Goal: Information Seeking & Learning: Learn about a topic

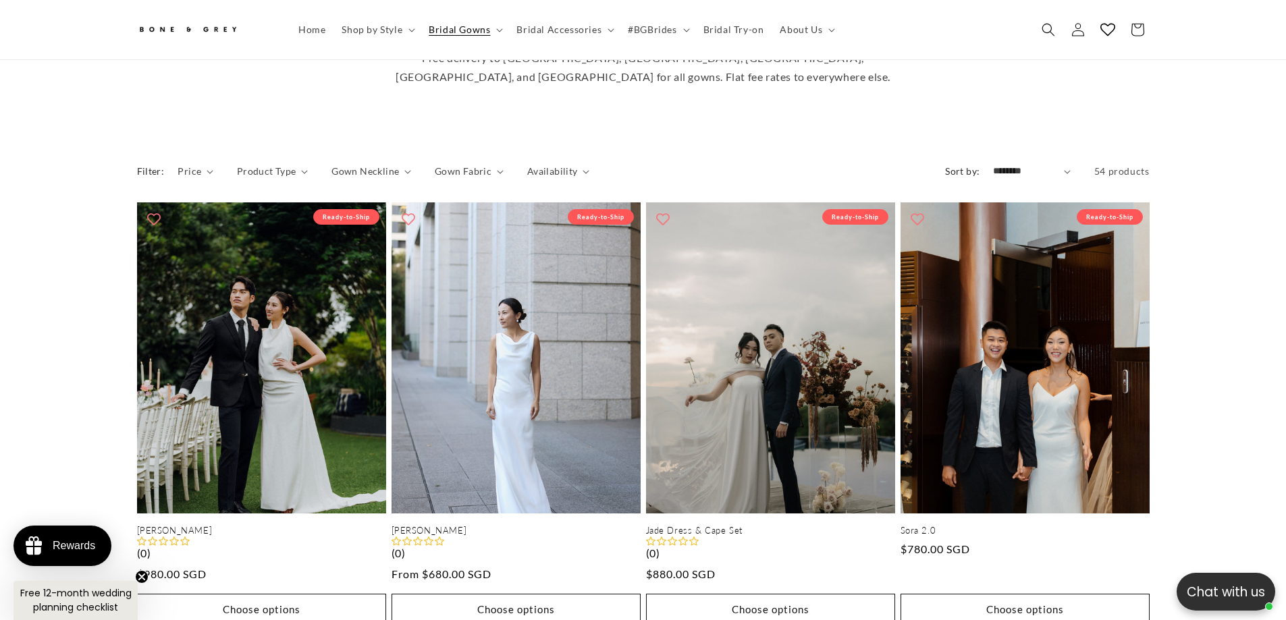
scroll to position [510, 0]
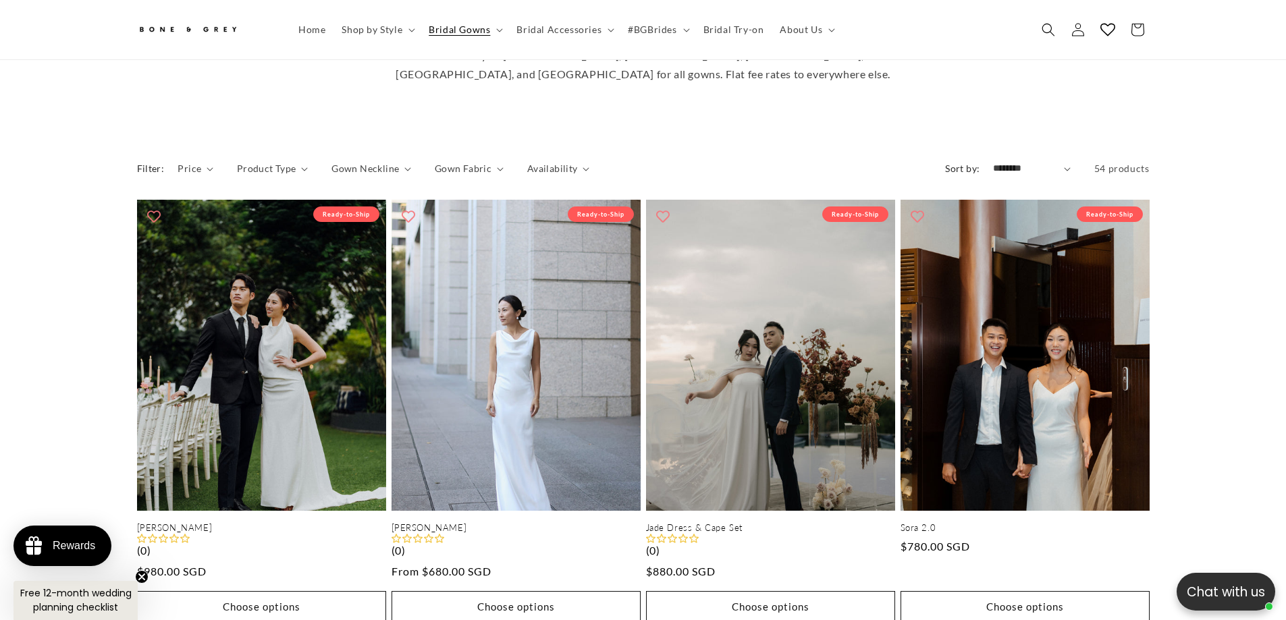
click at [1108, 163] on span "54 products" at bounding box center [1121, 168] width 55 height 11
click at [1065, 161] on select "**********" at bounding box center [1032, 168] width 78 height 14
click at [1126, 163] on span "54 products" at bounding box center [1121, 168] width 55 height 11
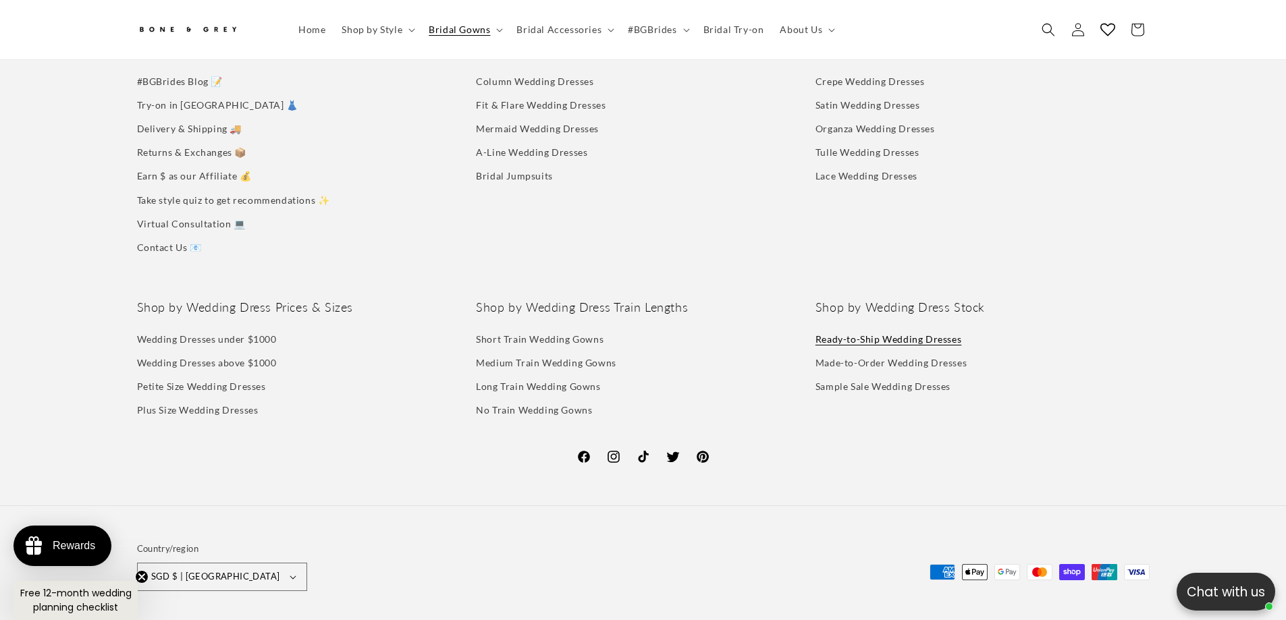
scroll to position [3030, 0]
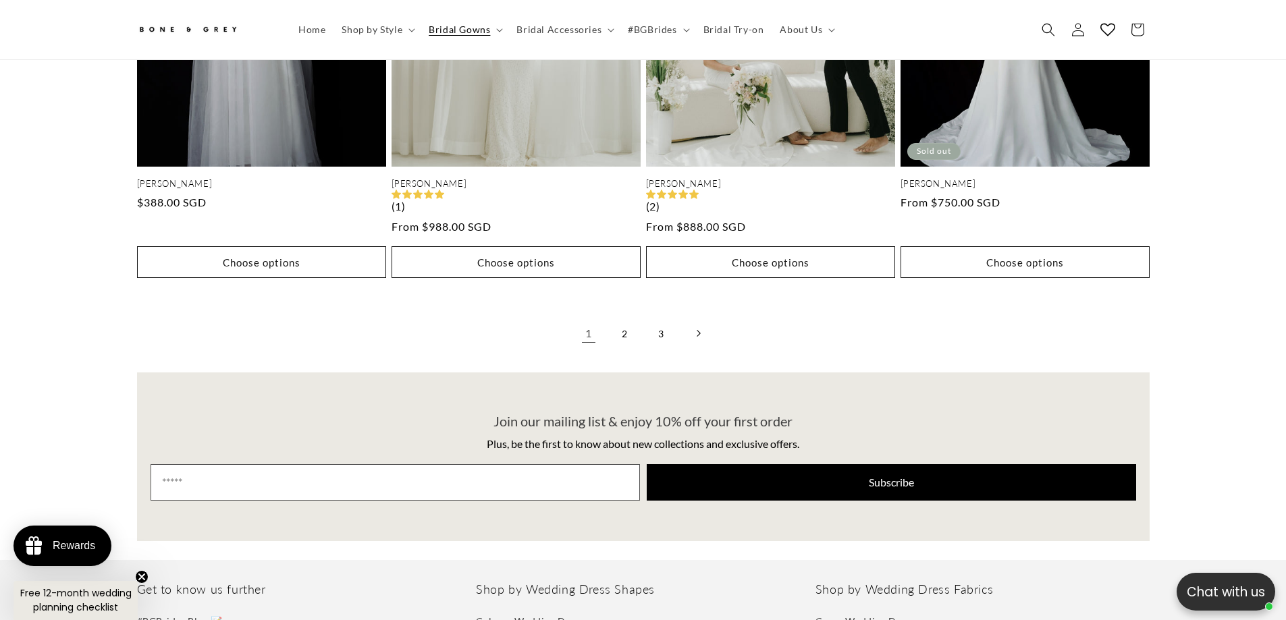
click at [699, 330] on icon "Next page" at bounding box center [698, 333] width 4 height 7
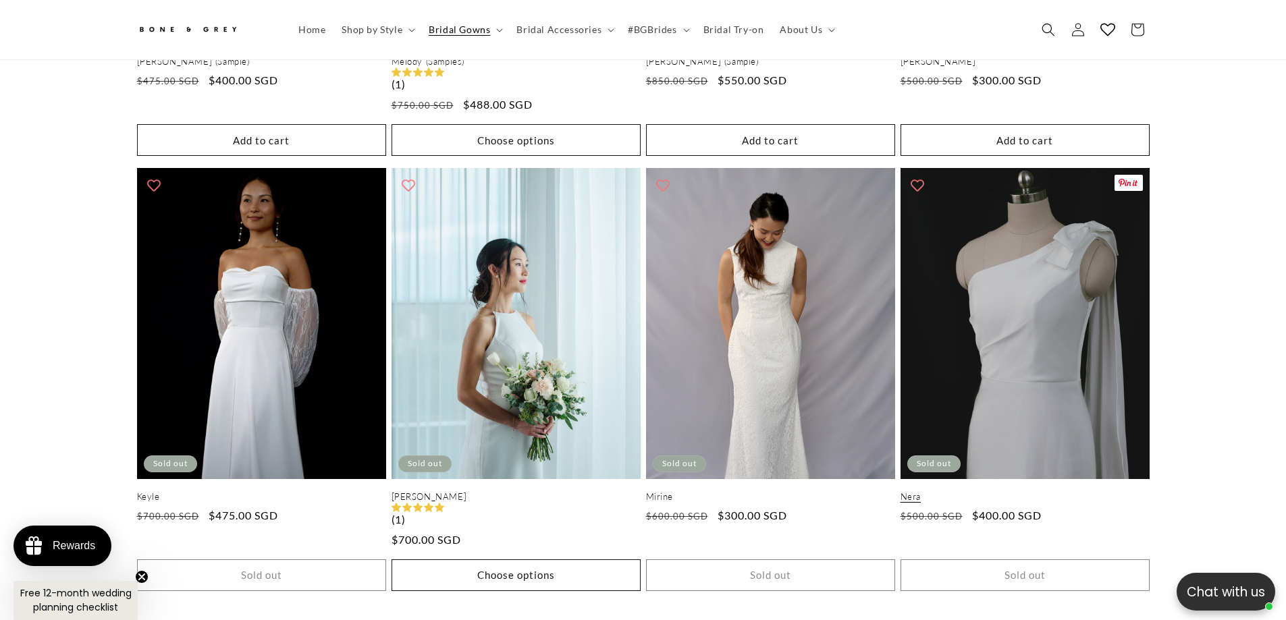
scroll to position [2828, 0]
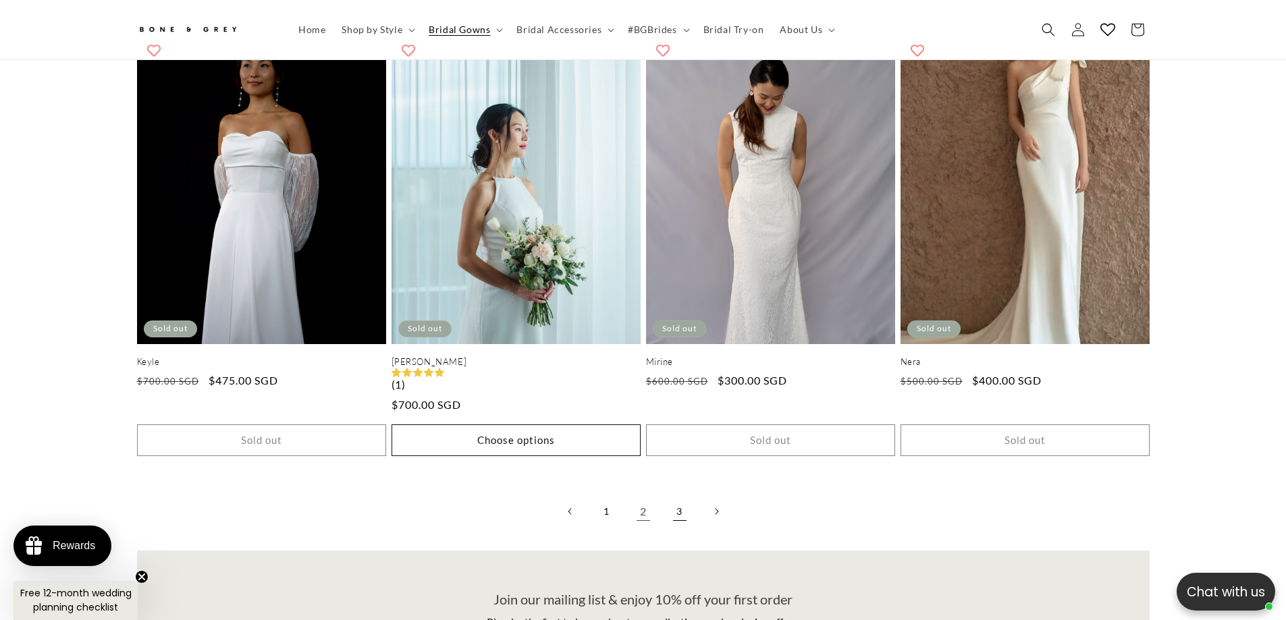
click at [668, 499] on link "3" at bounding box center [680, 512] width 30 height 30
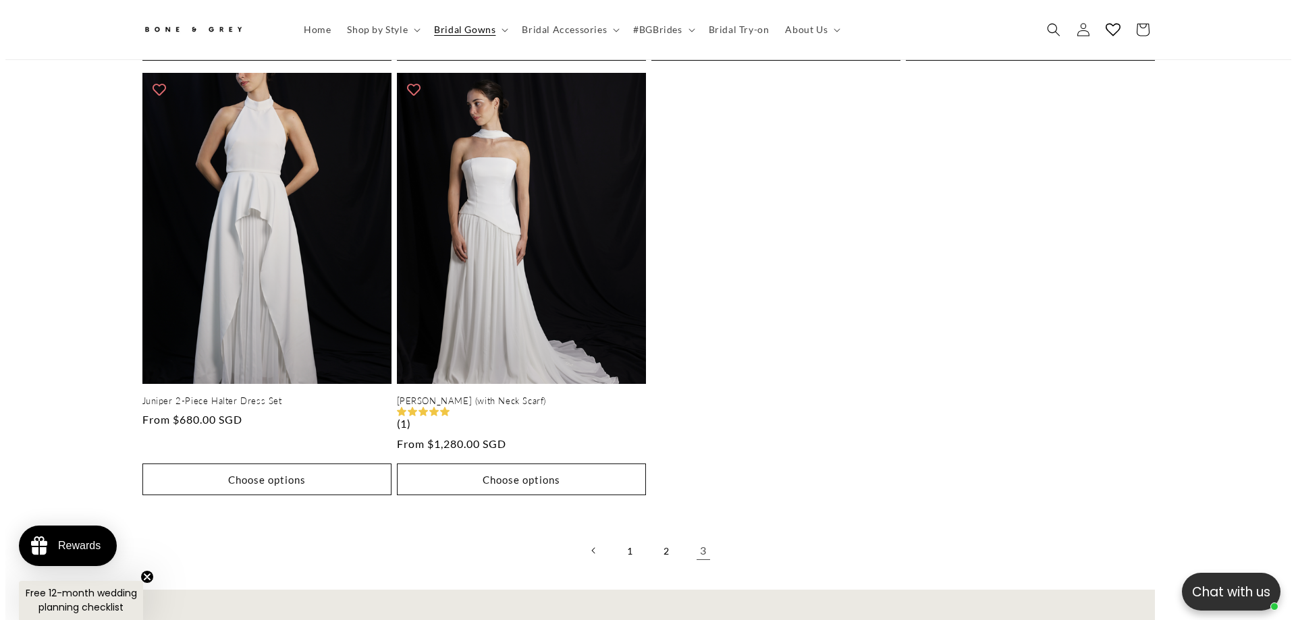
scroll to position [803, 0]
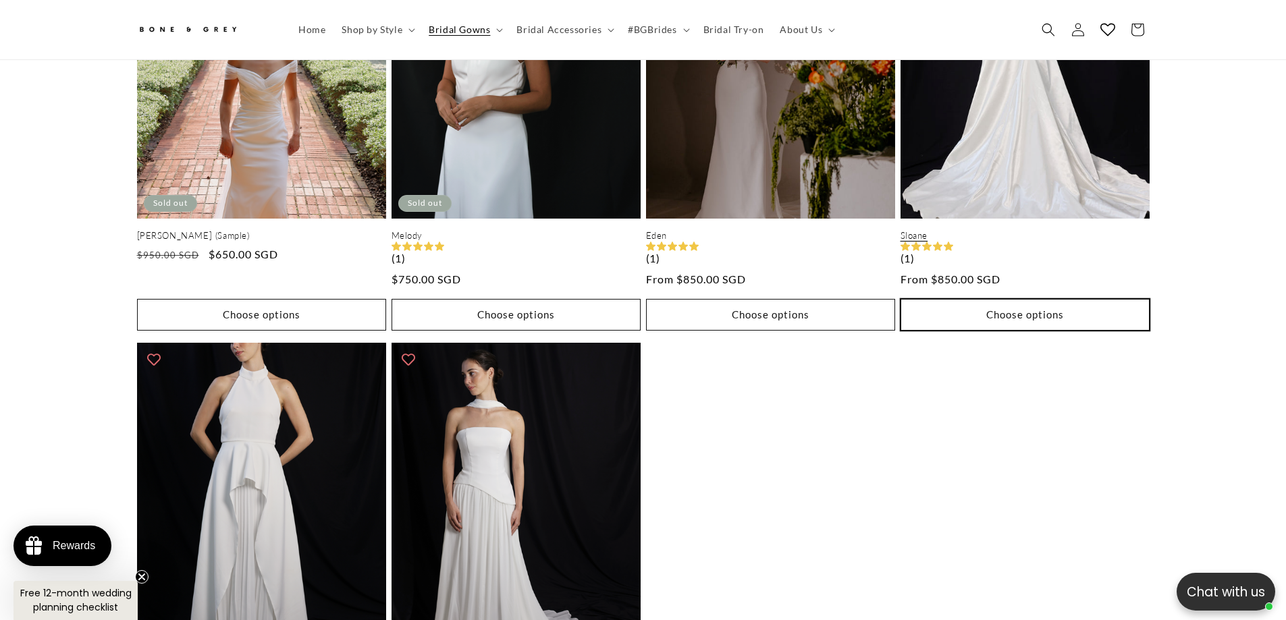
click at [1040, 314] on button "Choose options" at bounding box center [1025, 315] width 249 height 32
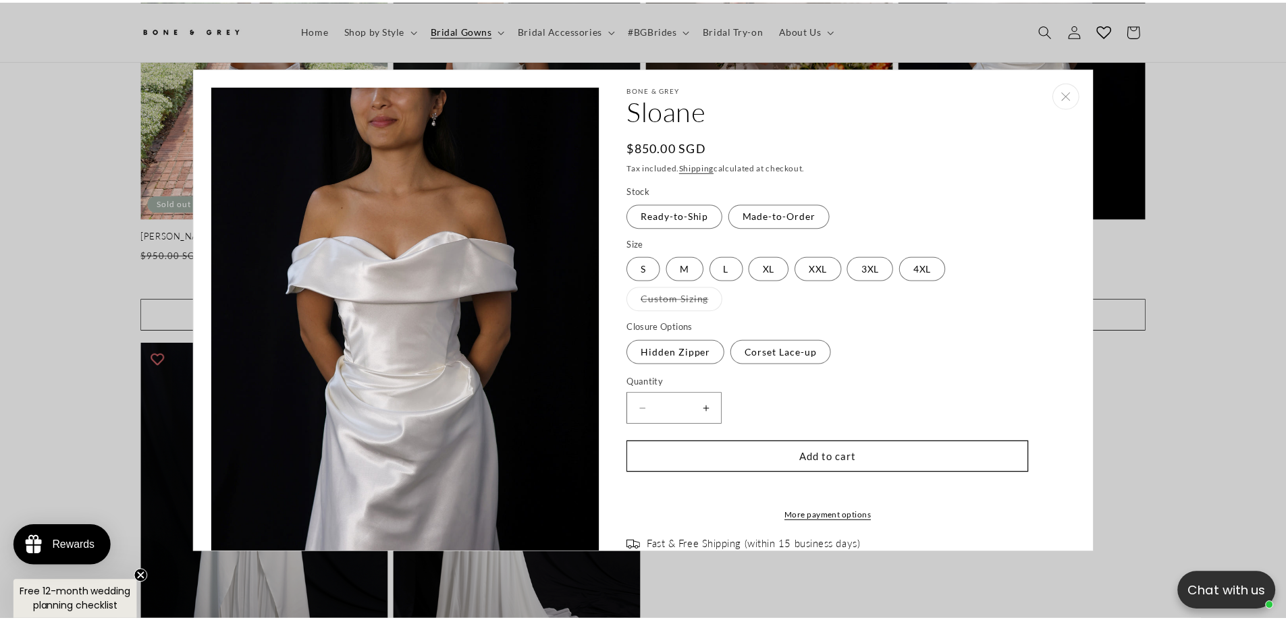
scroll to position [131, 0]
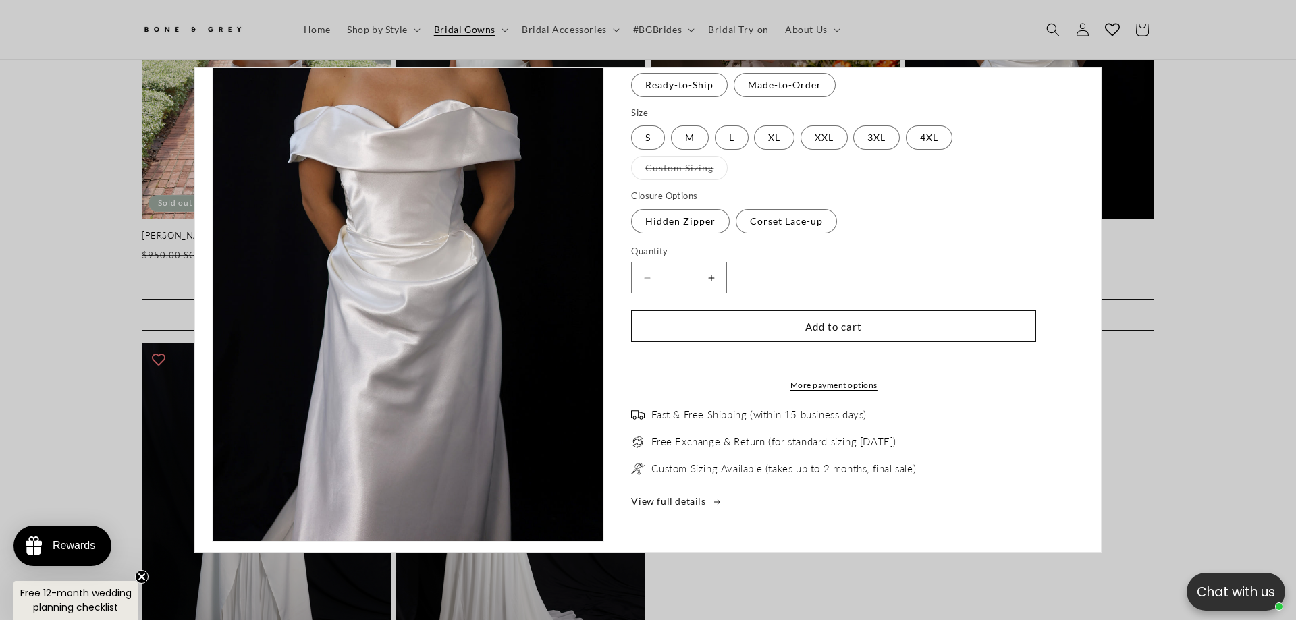
click at [1235, 160] on quick-add-modal "Skip to product information Open media 1 in modal Open media 2 in modal Open me…" at bounding box center [648, 310] width 1296 height 620
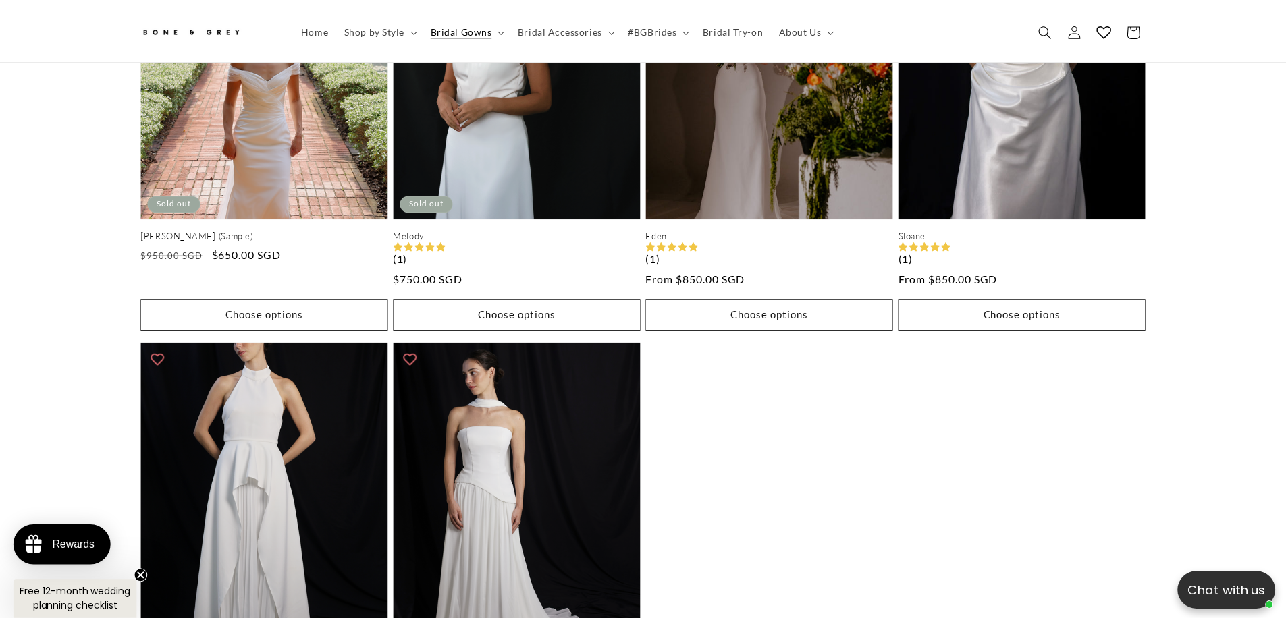
scroll to position [40, 0]
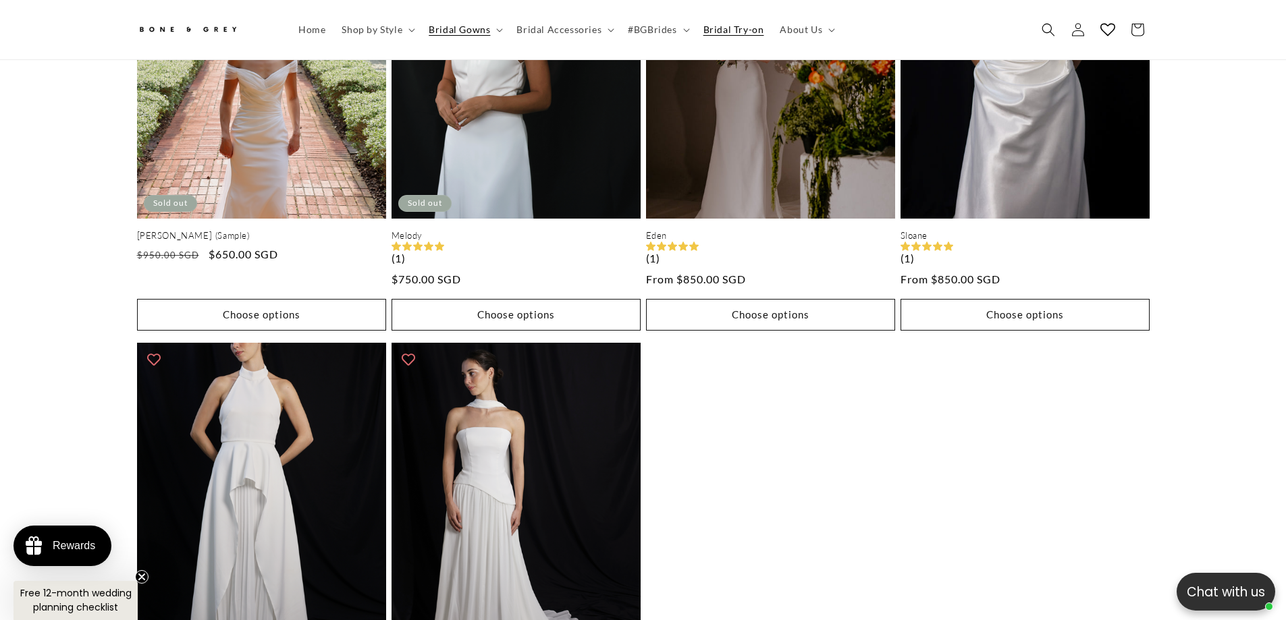
click at [748, 32] on span "Bridal Try-on" at bounding box center [733, 30] width 61 height 12
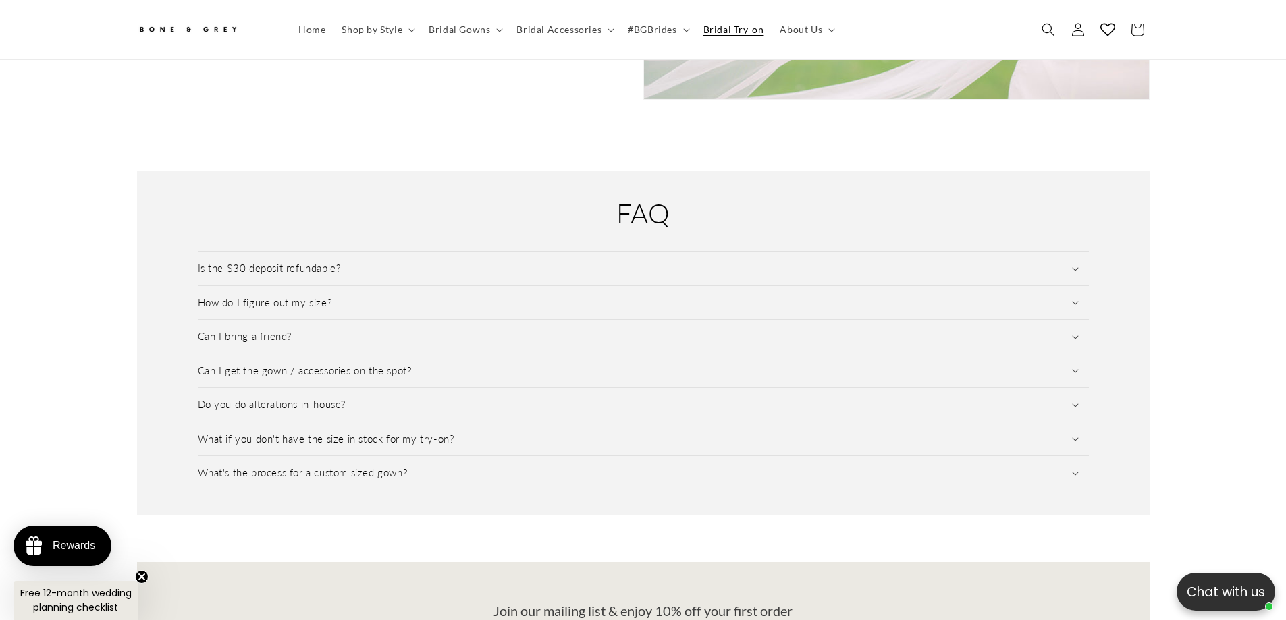
scroll to position [1883, 0]
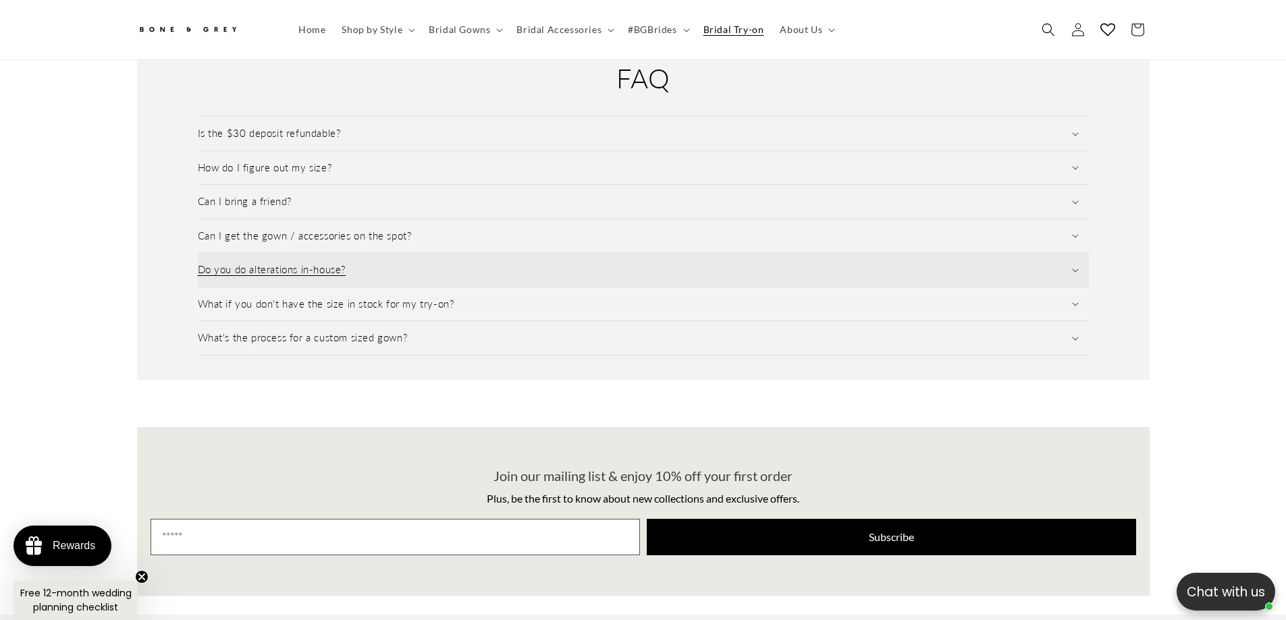
click at [608, 255] on summary "Do you do alterations in-house?" at bounding box center [643, 270] width 891 height 34
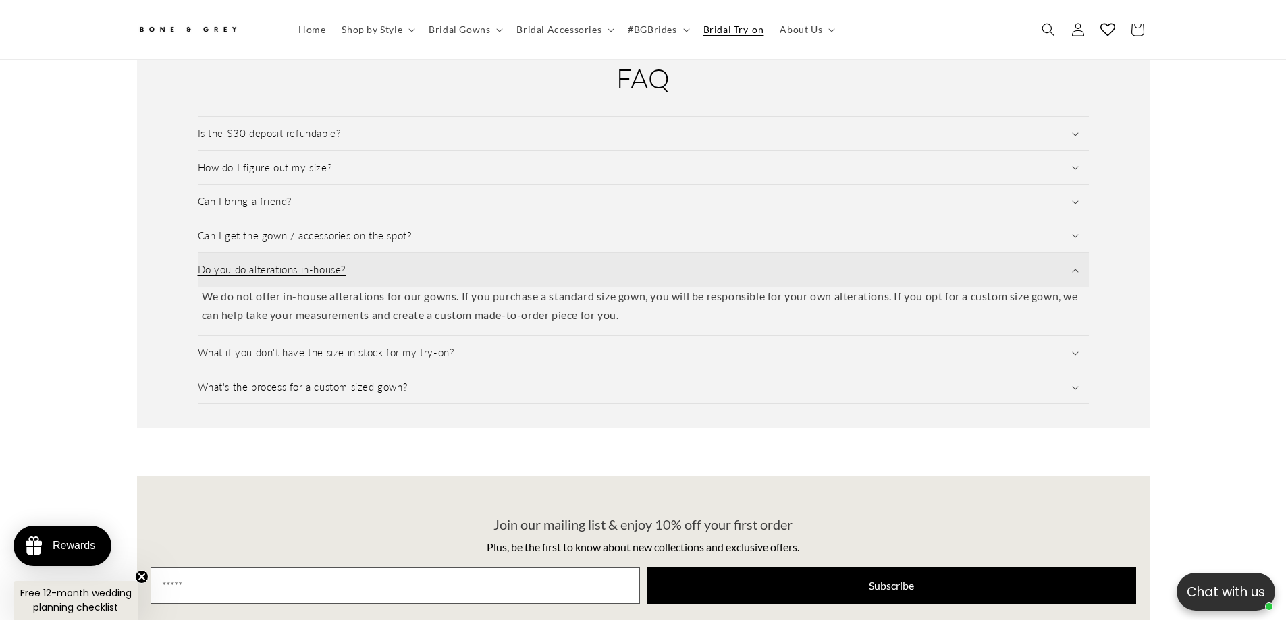
click at [609, 254] on summary "Do you do alterations in-house?" at bounding box center [643, 270] width 891 height 34
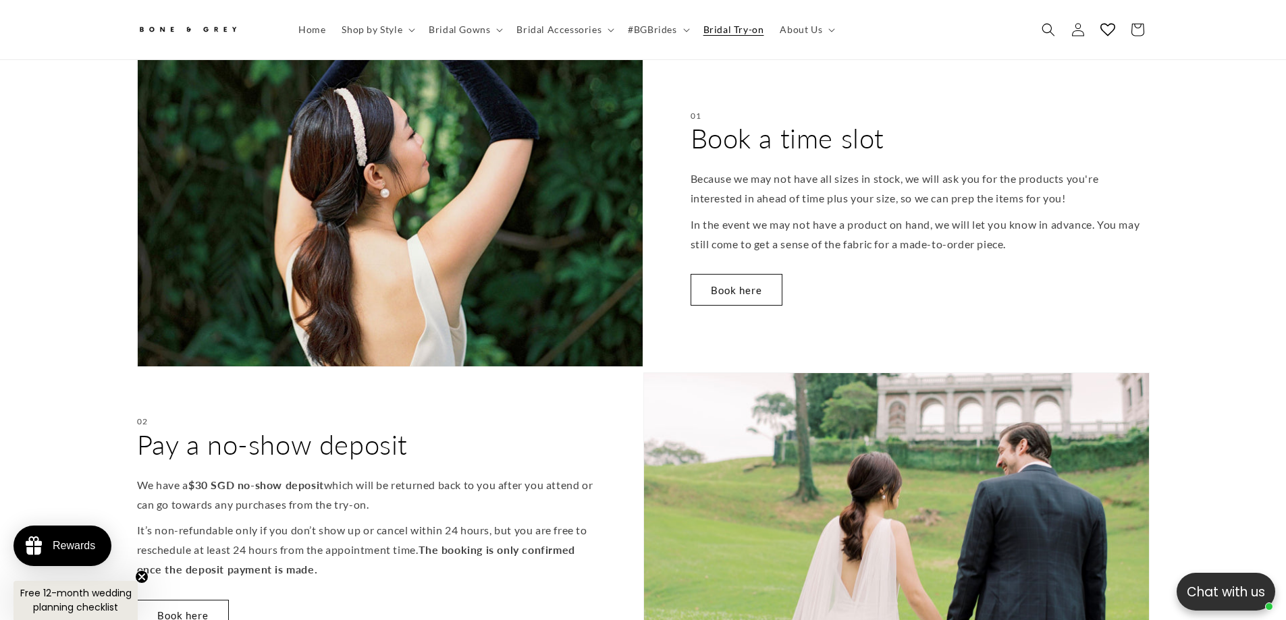
scroll to position [0, 0]
